Goal: Task Accomplishment & Management: Use online tool/utility

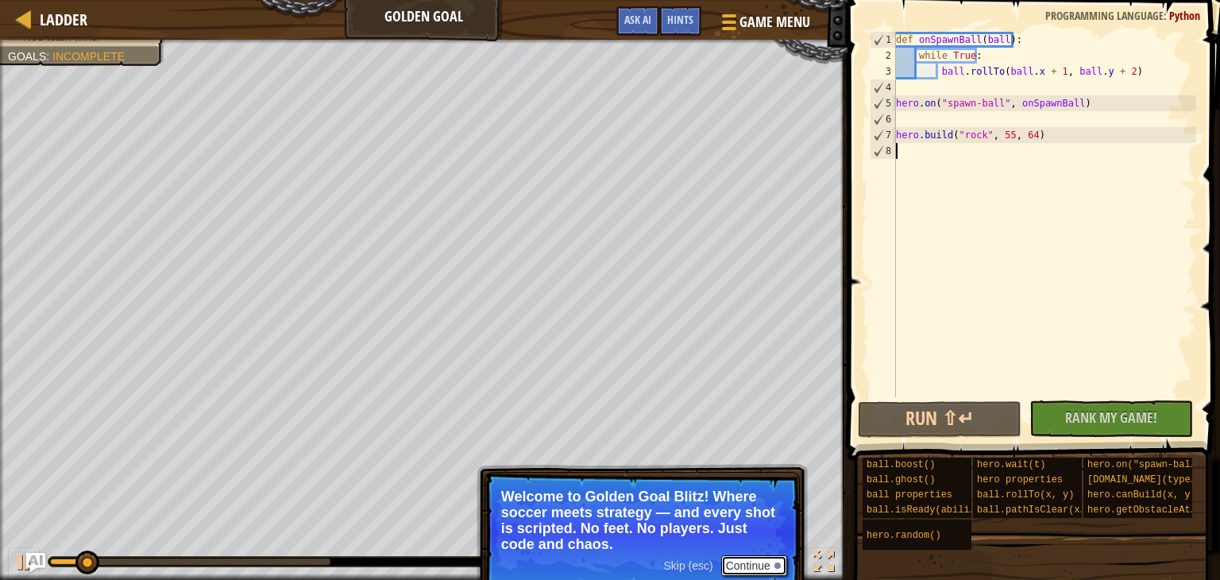
click at [749, 565] on button "Continue" at bounding box center [754, 565] width 66 height 21
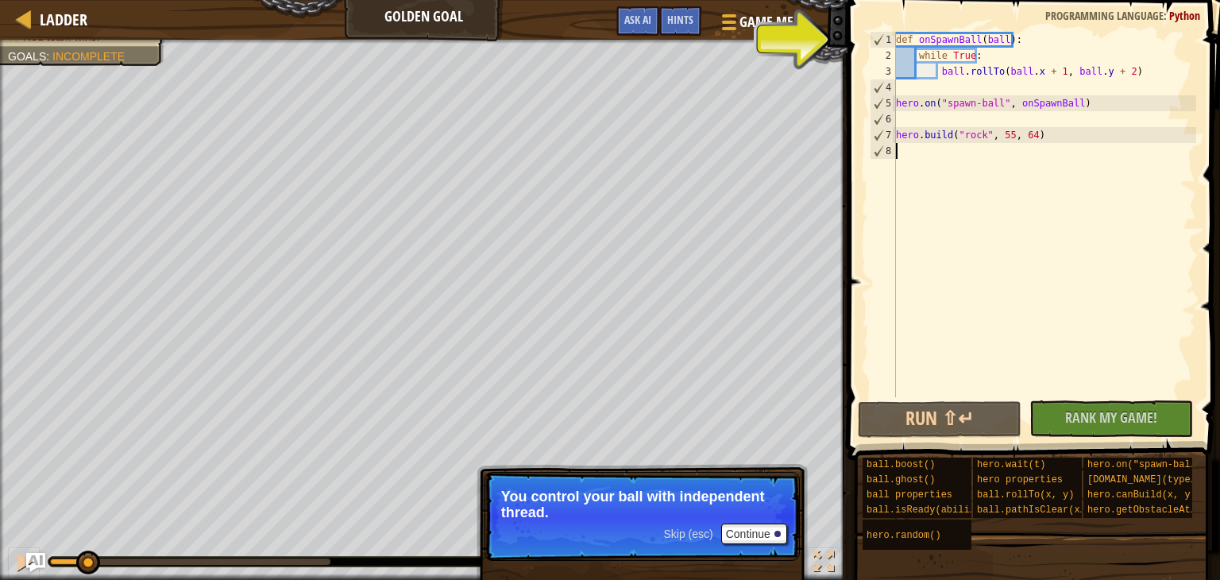
click at [941, 87] on div "def onSpawnBall ( ball ) : while True : ball . rollTo ( ball . x + 1 , ball . y…" at bounding box center [1044, 230] width 303 height 397
click at [946, 415] on button "Run ⇧↵" at bounding box center [940, 419] width 164 height 37
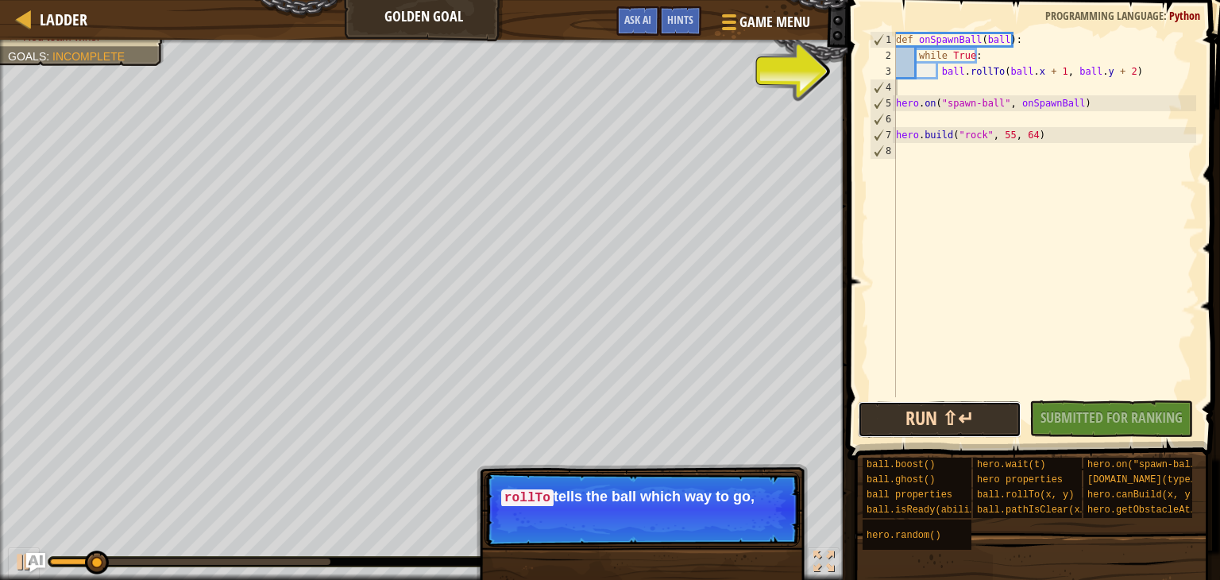
click at [1014, 404] on button "Run ⇧↵" at bounding box center [940, 419] width 164 height 37
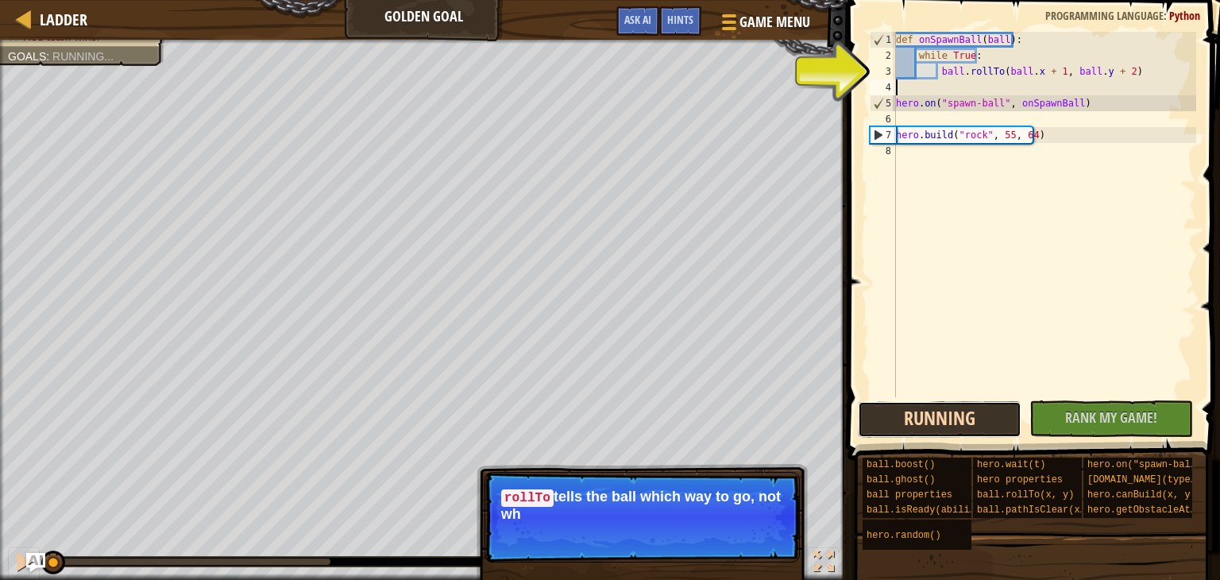
click at [1014, 404] on button "Running" at bounding box center [940, 419] width 164 height 37
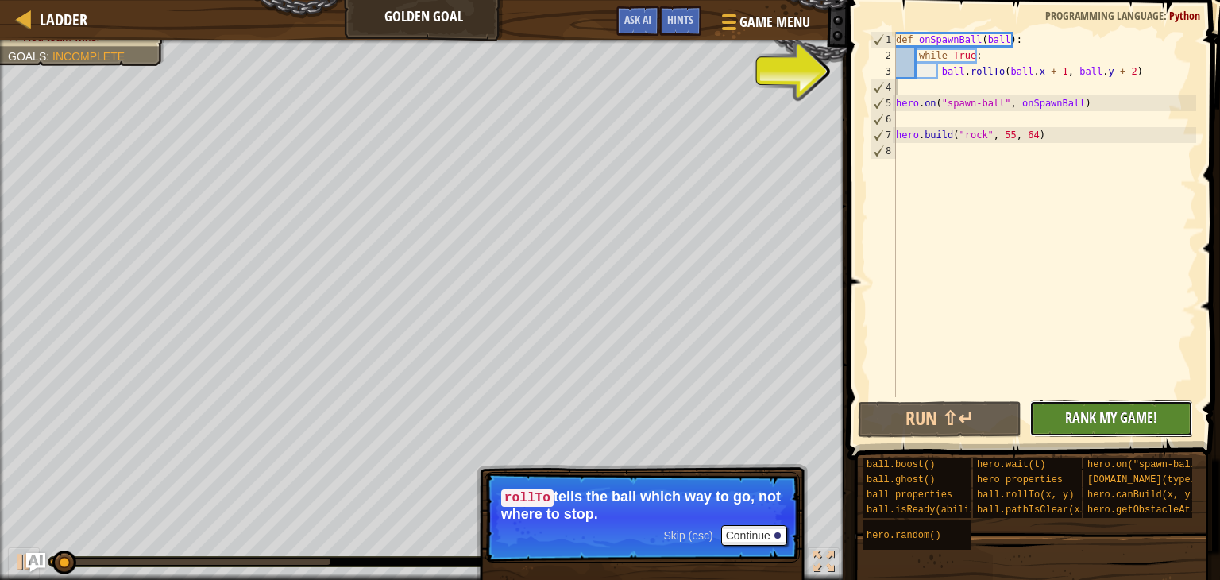
click at [1054, 416] on button "No New Code to Rank Rank My Game! Submitting... Submitted for Ranking Failed to…" at bounding box center [1112, 418] width 164 height 37
drag, startPoint x: 1054, startPoint y: 416, endPoint x: 1077, endPoint y: 425, distance: 23.9
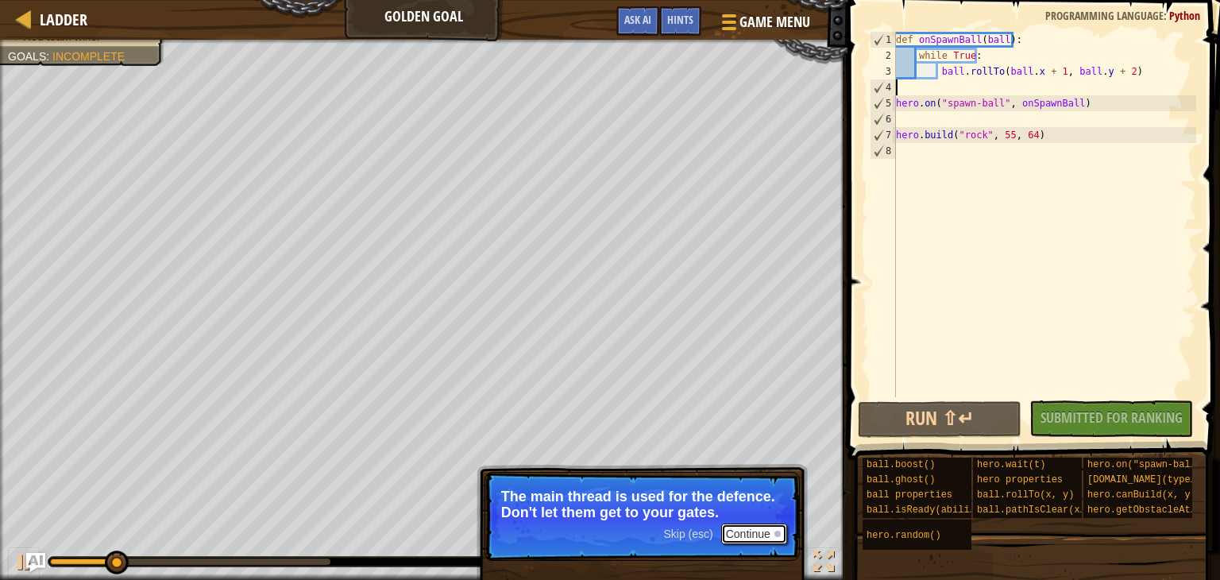
click at [752, 538] on button "Continue" at bounding box center [754, 534] width 66 height 21
click at [750, 534] on button "Continue" at bounding box center [754, 534] width 66 height 21
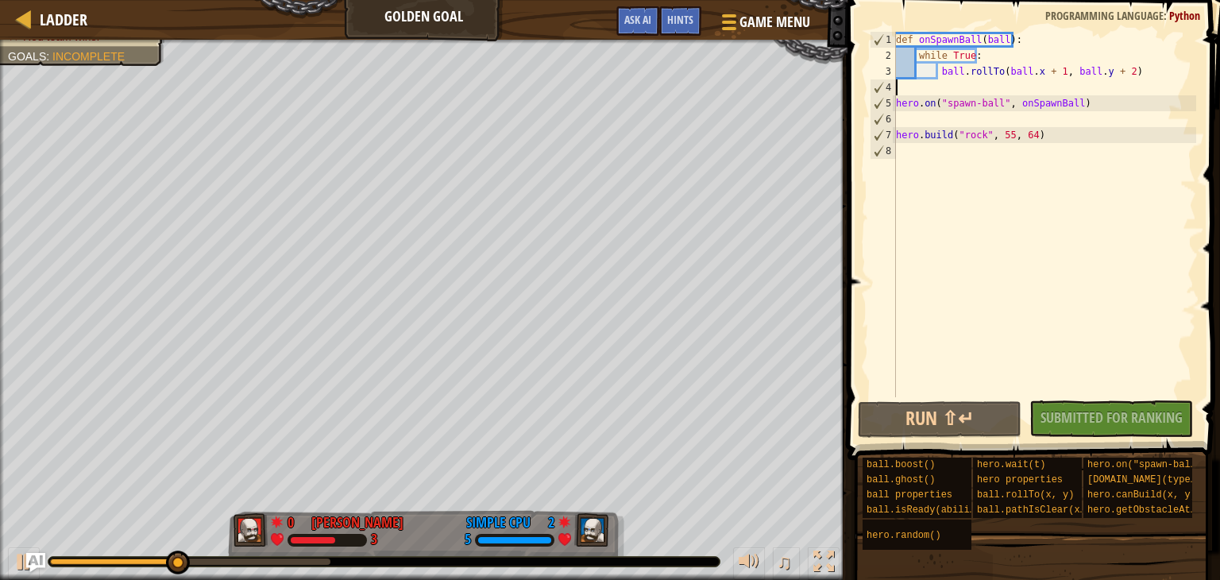
click at [945, 163] on div "def onSpawnBall ( ball ) : while True : ball . rollTo ( ball . x + 1 , ball . y…" at bounding box center [1044, 230] width 303 height 397
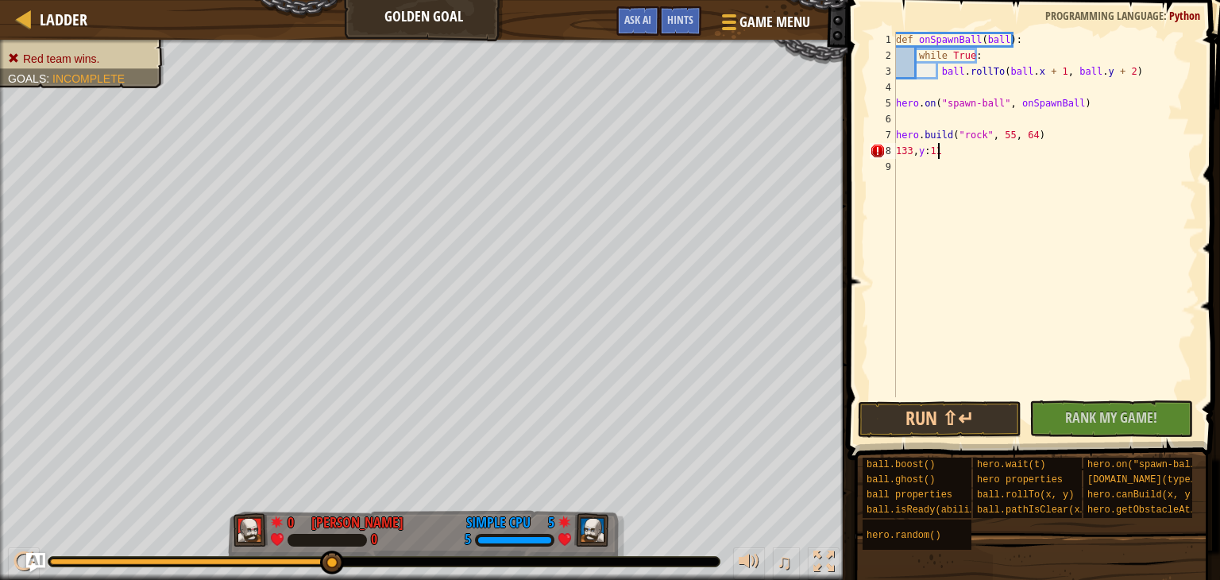
scroll to position [7, 2]
click at [876, 413] on button "Run ⇧↵" at bounding box center [940, 419] width 164 height 37
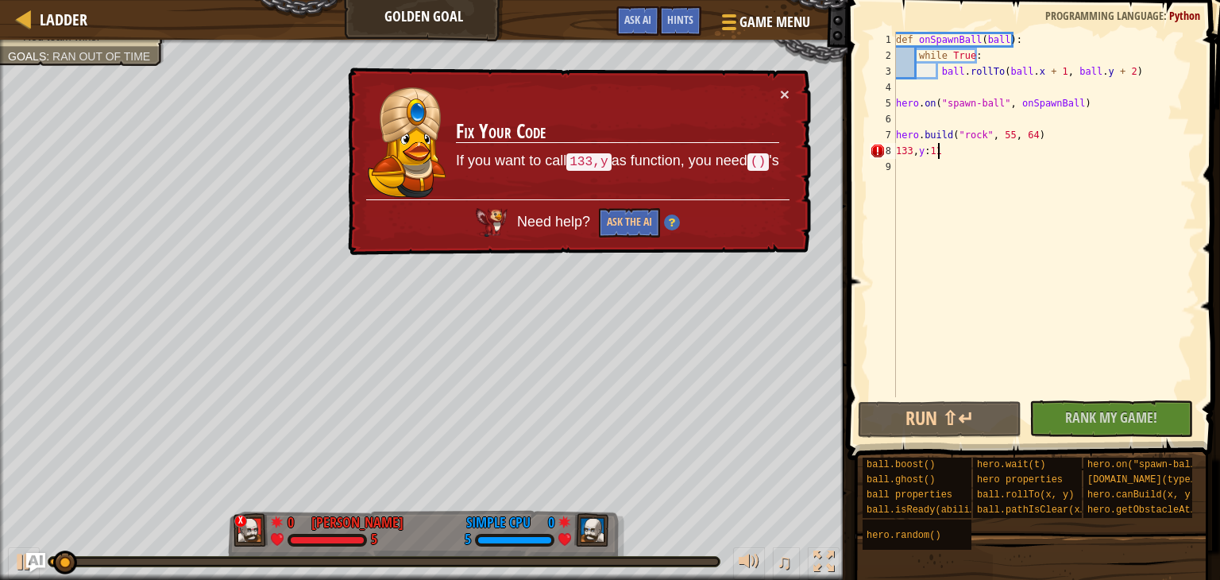
scroll to position [7, 2]
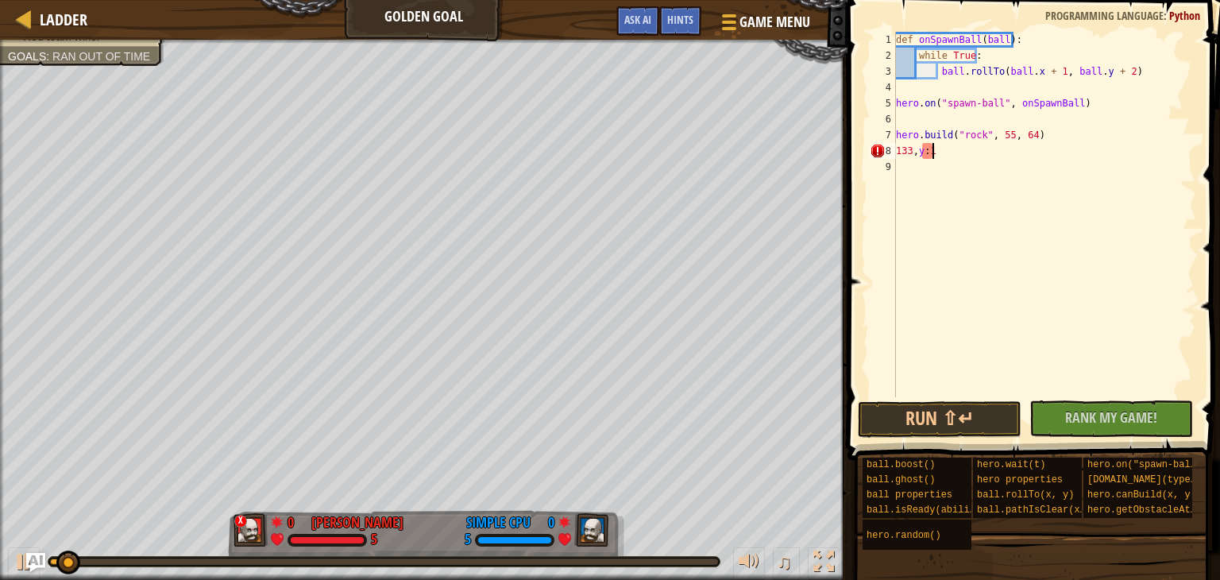
type textarea "1"
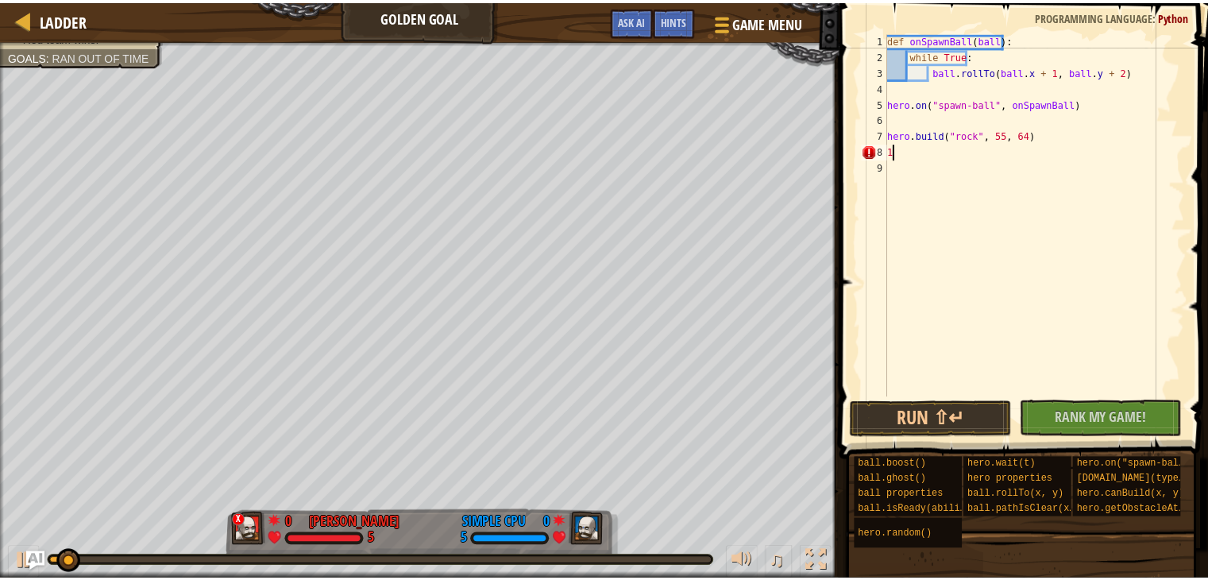
scroll to position [7, 0]
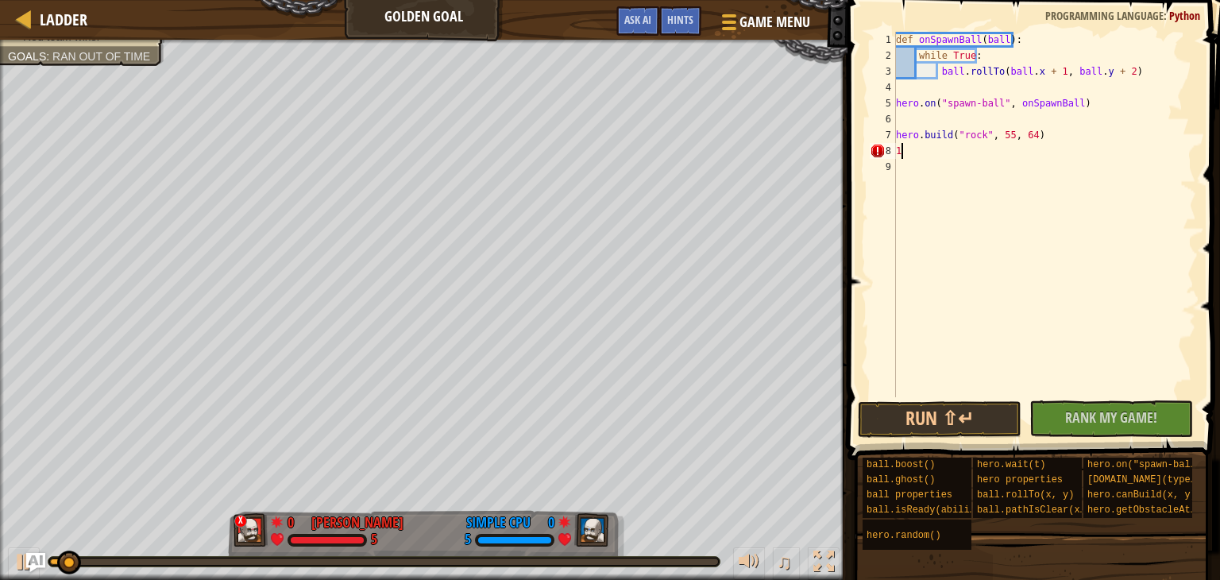
type textarea "[DOMAIN_NAME]("rock", 55"
click at [756, 30] on span "Game Menu" at bounding box center [775, 21] width 74 height 21
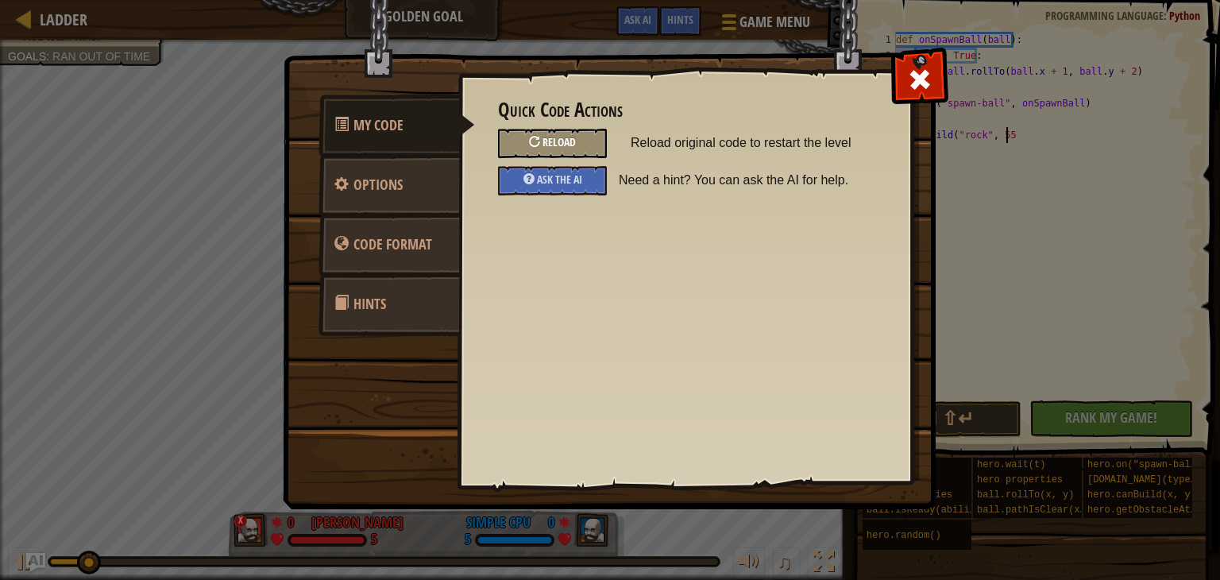
click at [522, 140] on div "Reload" at bounding box center [552, 143] width 109 height 29
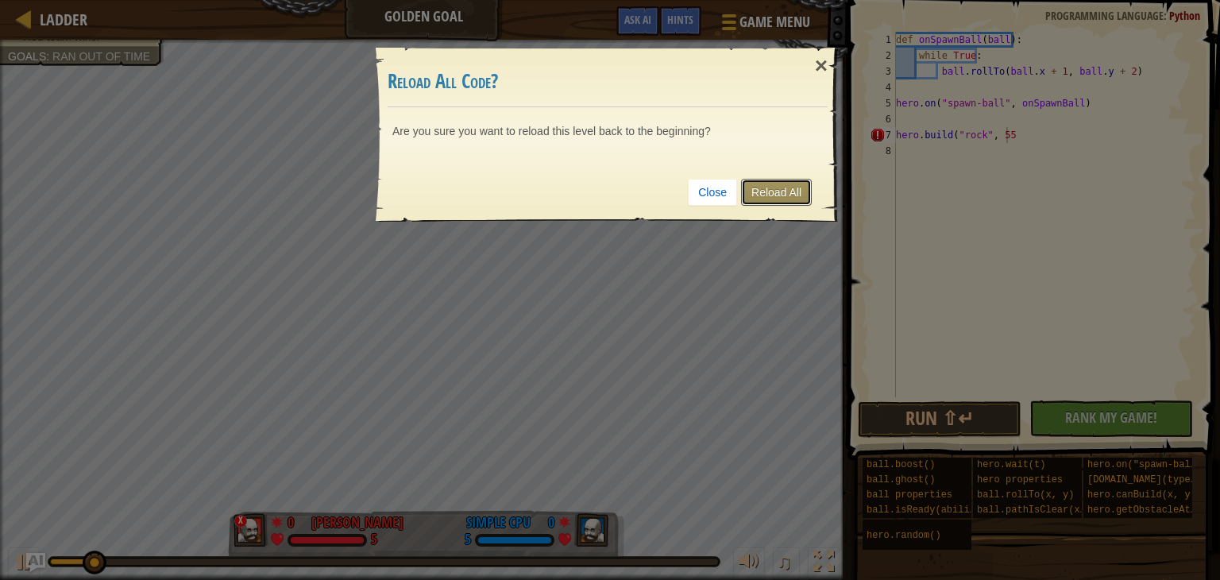
click at [794, 191] on link "Reload All" at bounding box center [776, 192] width 71 height 27
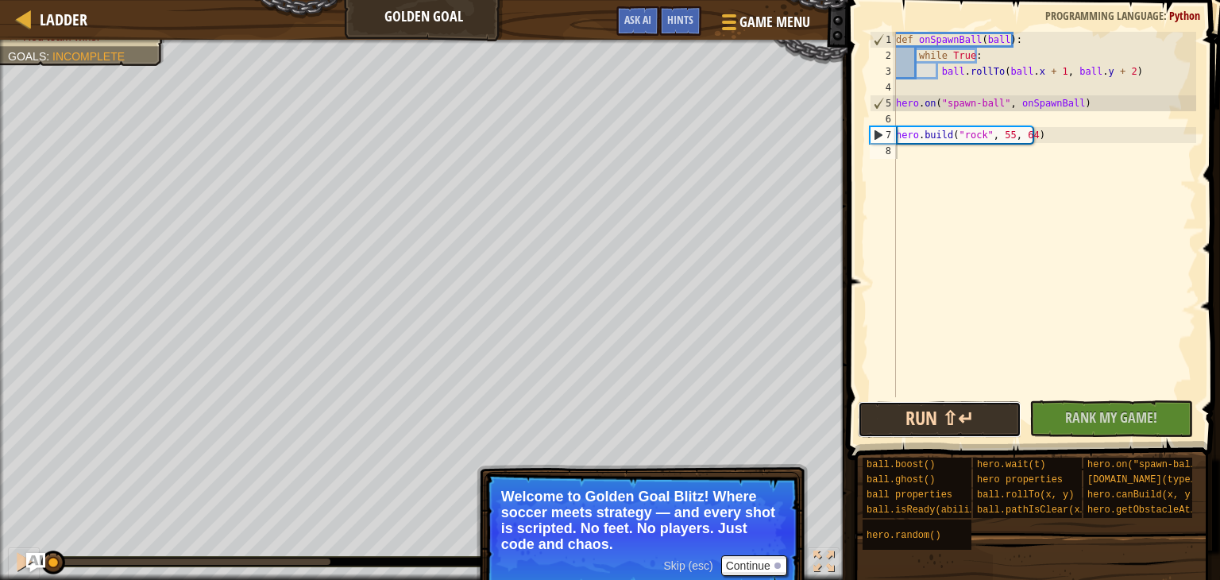
click at [966, 423] on button "Run ⇧↵" at bounding box center [940, 419] width 164 height 37
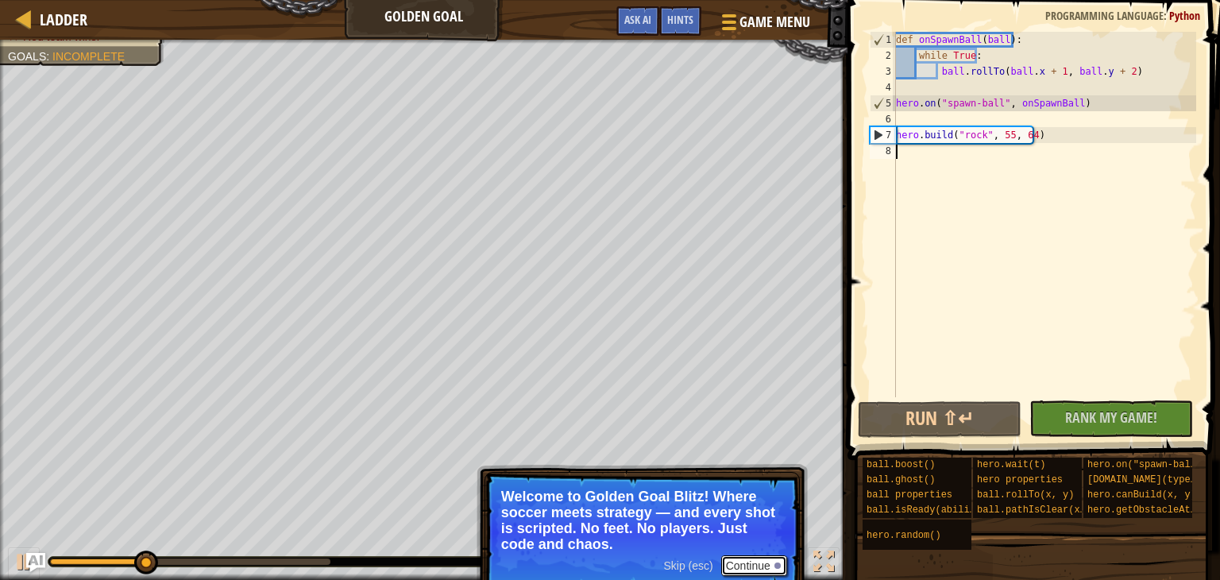
click at [750, 562] on button "Continue" at bounding box center [754, 565] width 66 height 21
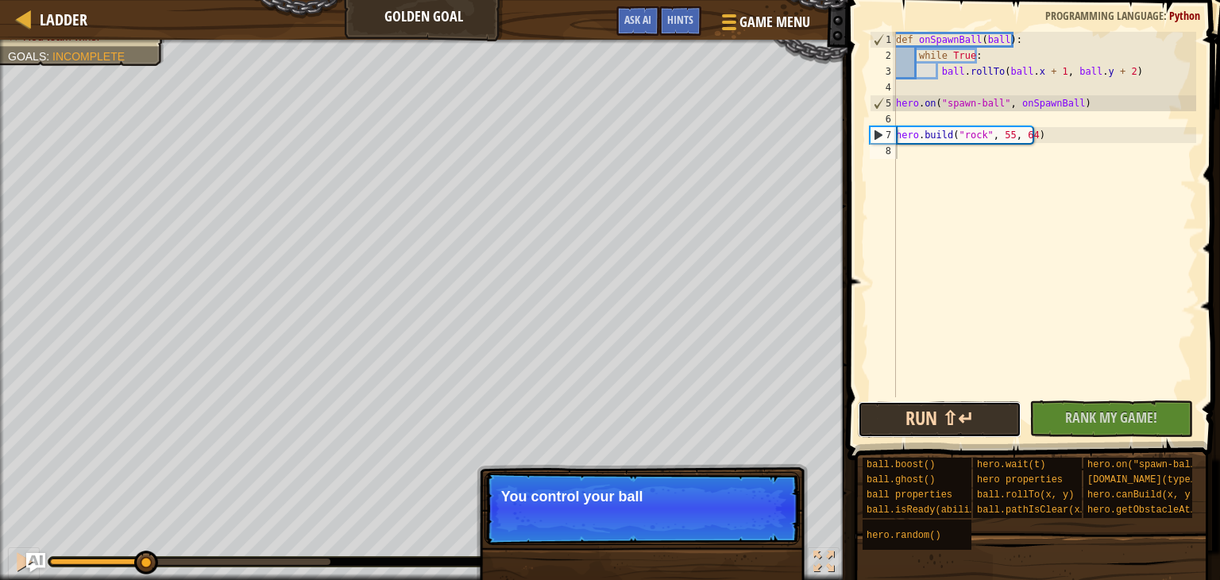
click at [974, 432] on button "Run ⇧↵" at bounding box center [940, 419] width 164 height 37
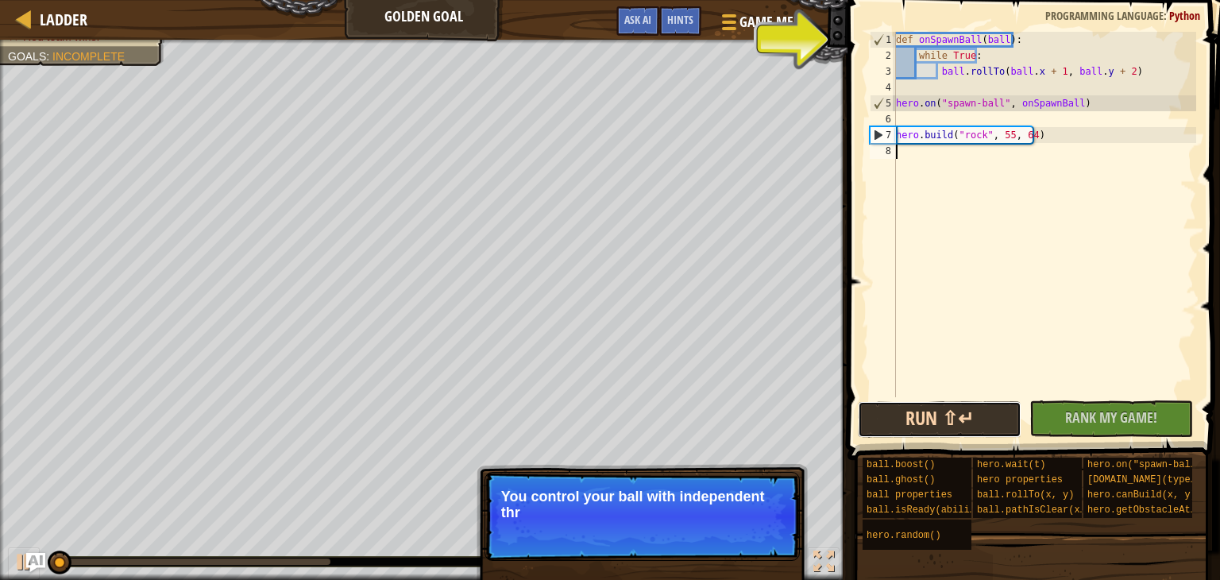
click at [960, 421] on button "Run ⇧↵" at bounding box center [940, 419] width 164 height 37
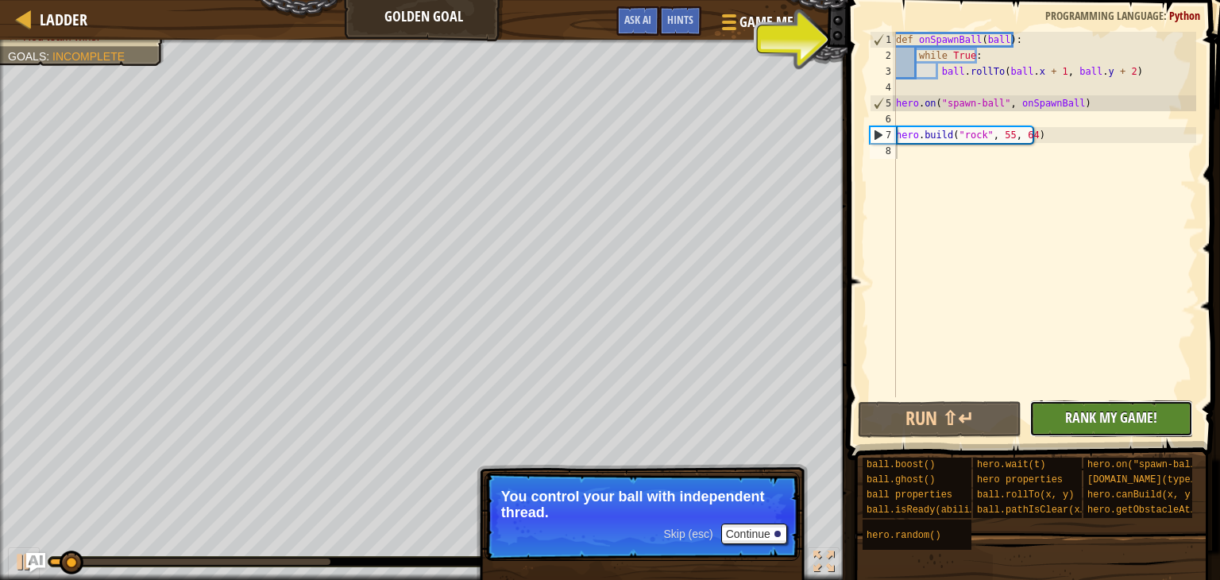
click at [1074, 415] on span "Rank My Game!" at bounding box center [1111, 418] width 92 height 20
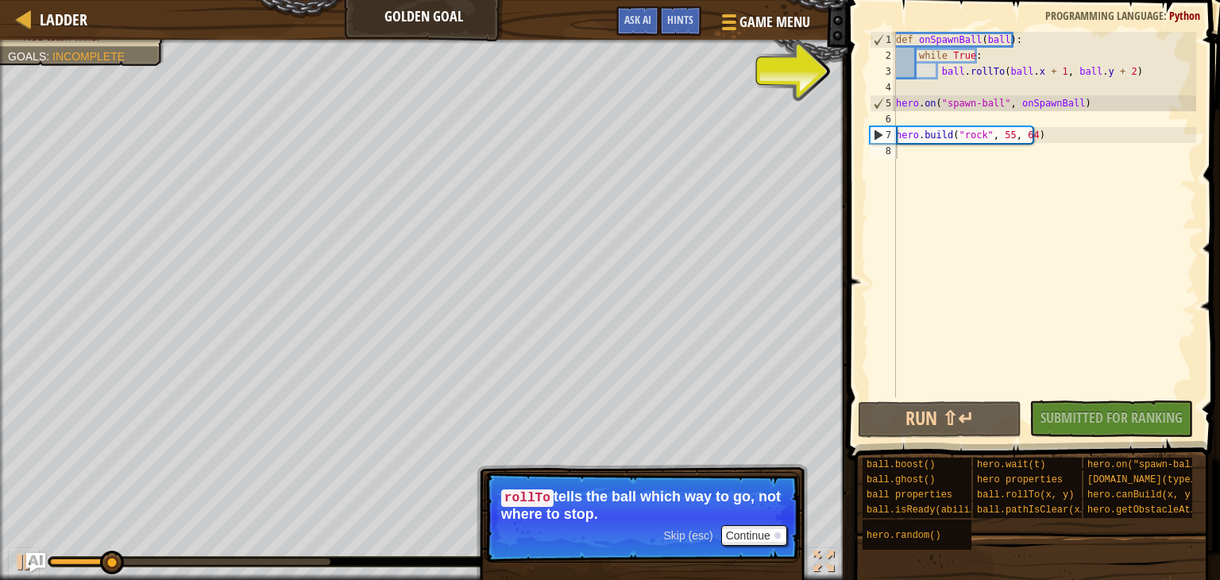
click at [882, 424] on button "Run ⇧↵" at bounding box center [940, 419] width 164 height 37
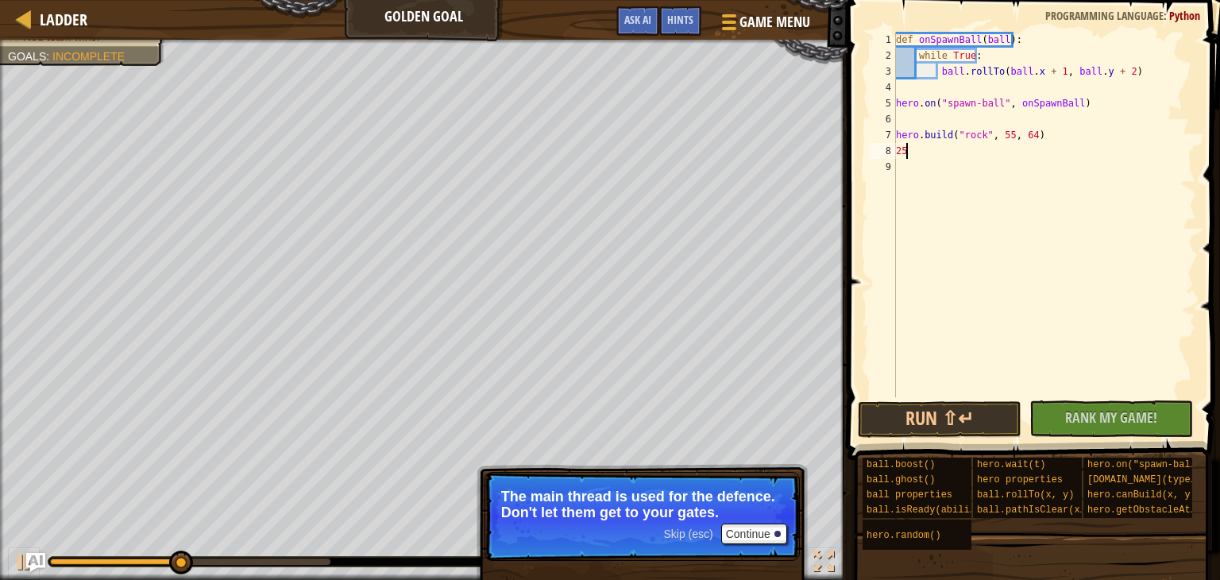
type textarea "2"
type textarea "s"
click at [29, 14] on div at bounding box center [24, 19] width 20 height 20
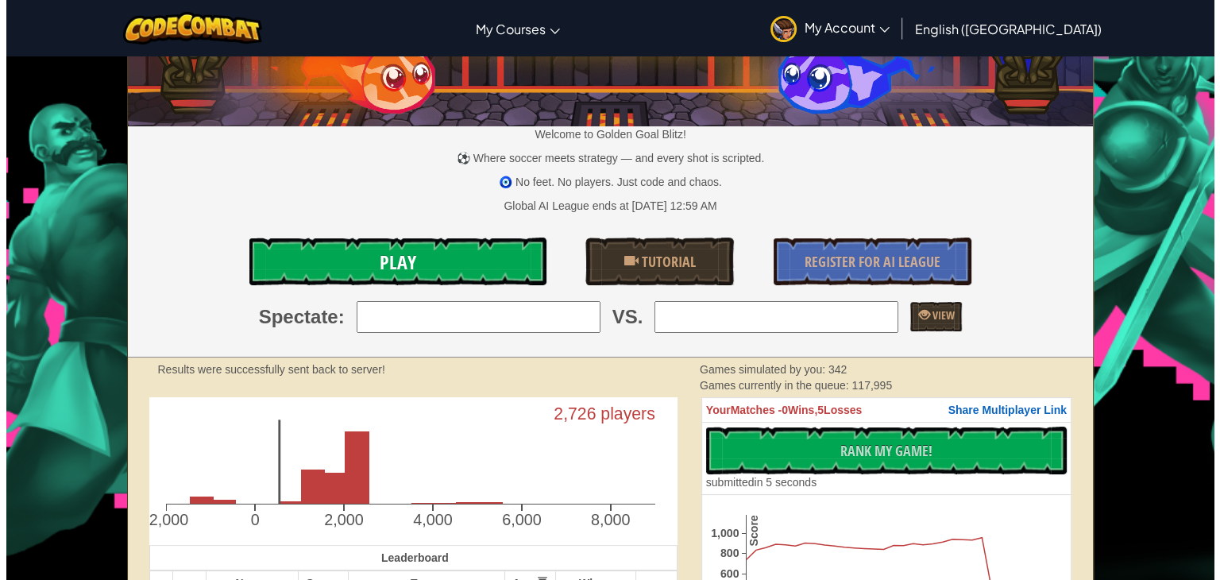
scroll to position [64, 0]
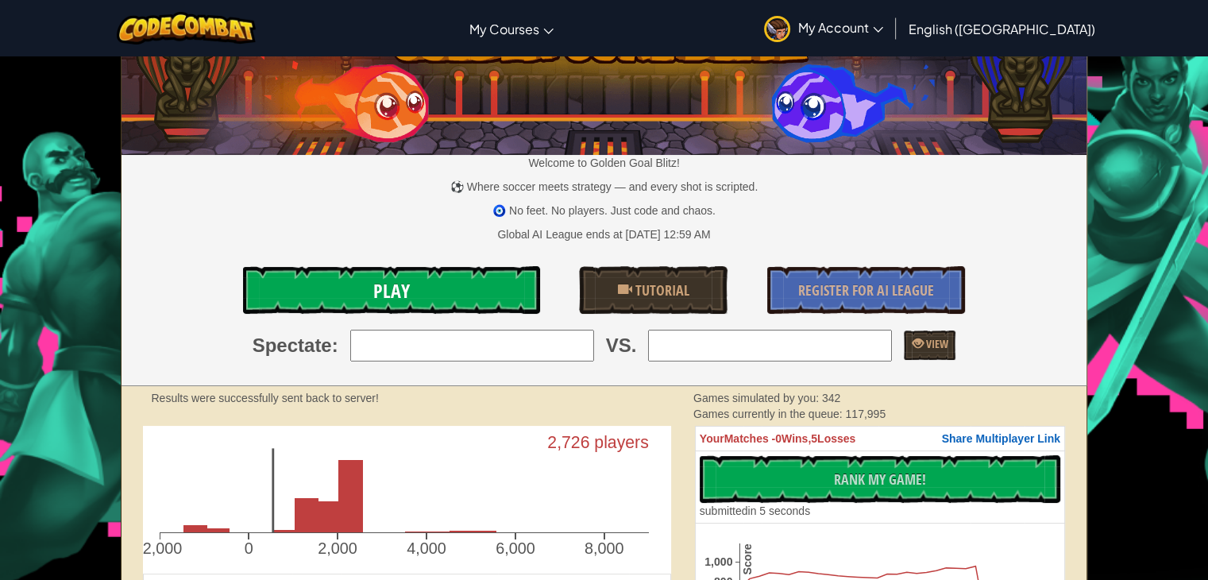
click at [431, 300] on link "Play" at bounding box center [391, 290] width 296 height 48
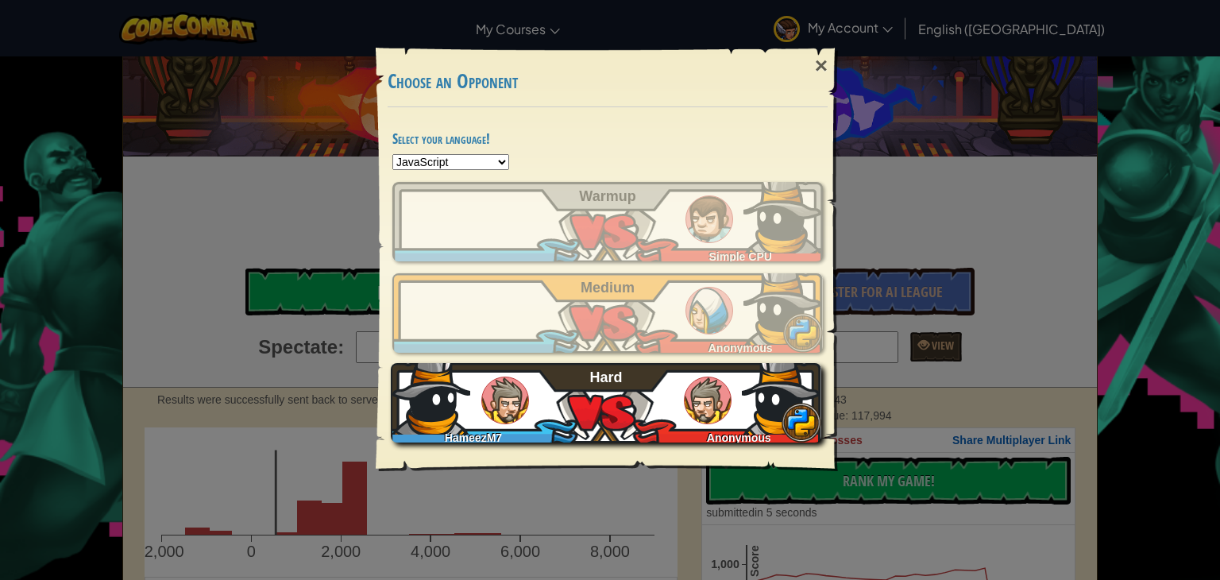
select select "coffeescript"
click at [677, 412] on div "HameezM7 Anonymous Hard" at bounding box center [606, 402] width 431 height 79
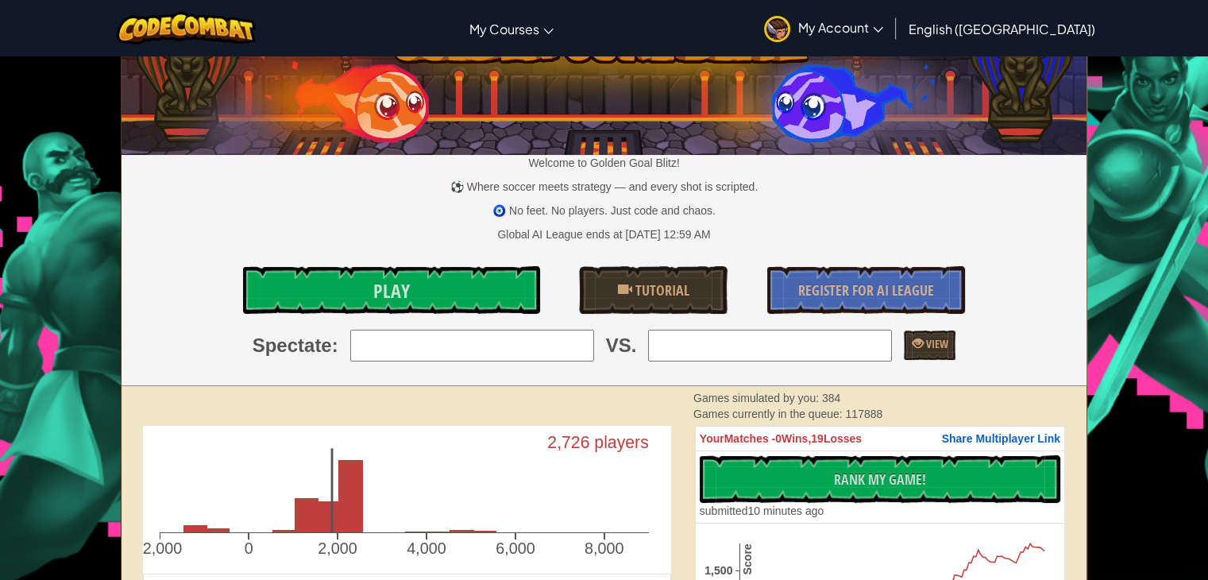
scroll to position [64, 0]
